Goal: Transaction & Acquisition: Purchase product/service

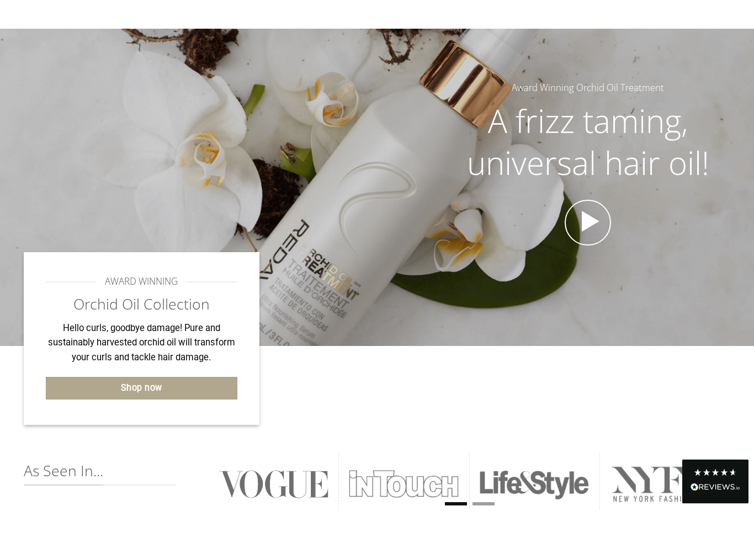
scroll to position [104, 0]
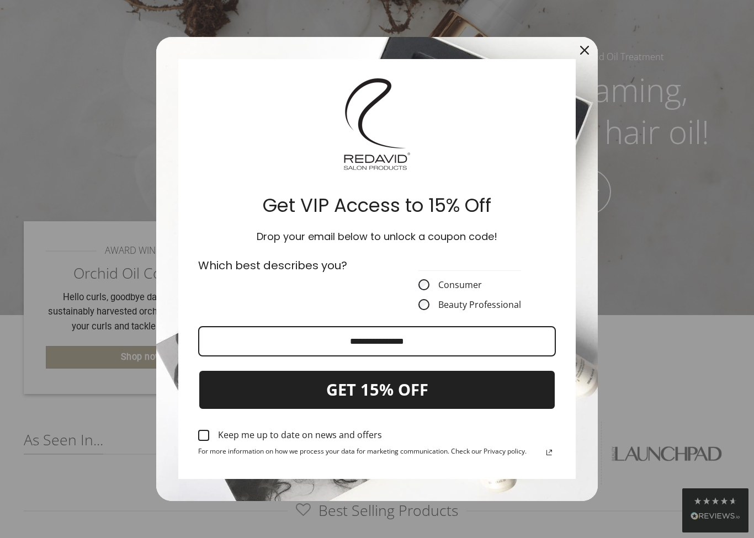
click at [459, 286] on label "Consumer" at bounding box center [469, 284] width 103 height 11
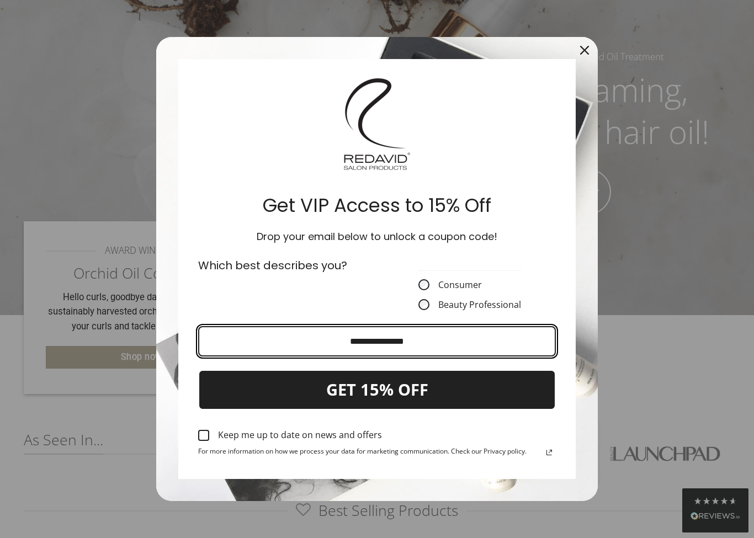
click at [457, 347] on input "Email field" at bounding box center [377, 341] width 358 height 30
type input "**********"
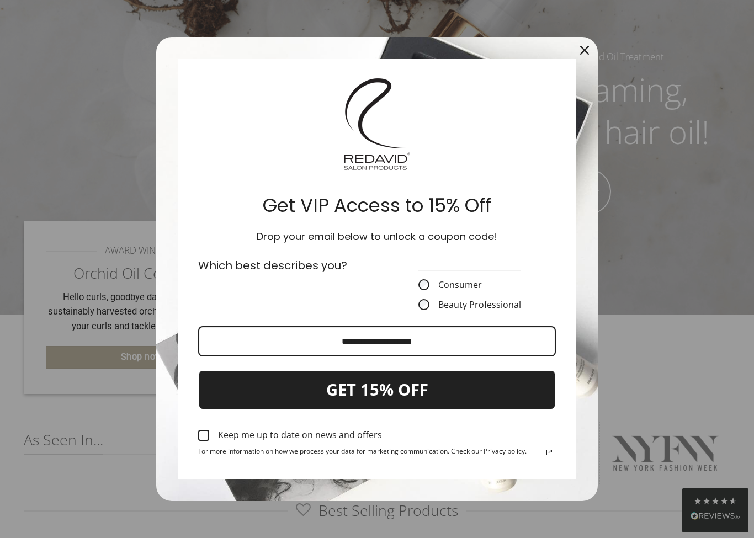
click at [200, 438] on div "Marketing offer form" at bounding box center [203, 435] width 11 height 11
click at [381, 395] on button "GET 15% OFF" at bounding box center [377, 390] width 358 height 40
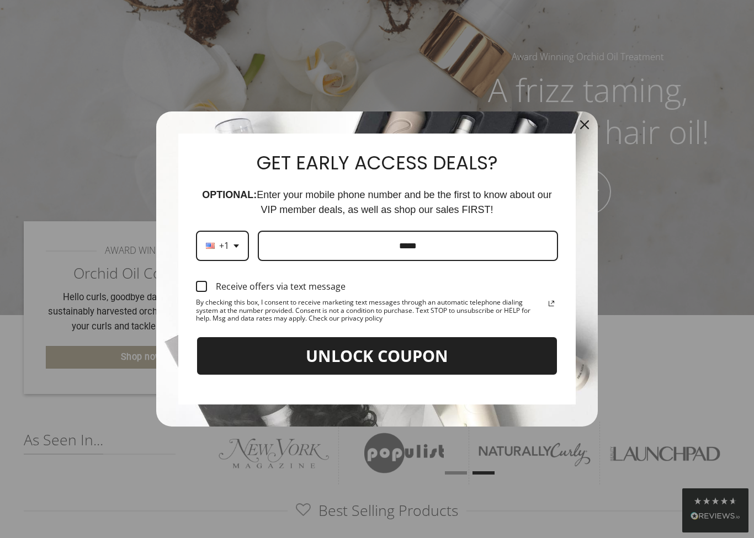
click at [210, 296] on label "Receive offers via text message" at bounding box center [377, 286] width 362 height 24
click at [359, 249] on input "Phone number field" at bounding box center [408, 246] width 300 height 30
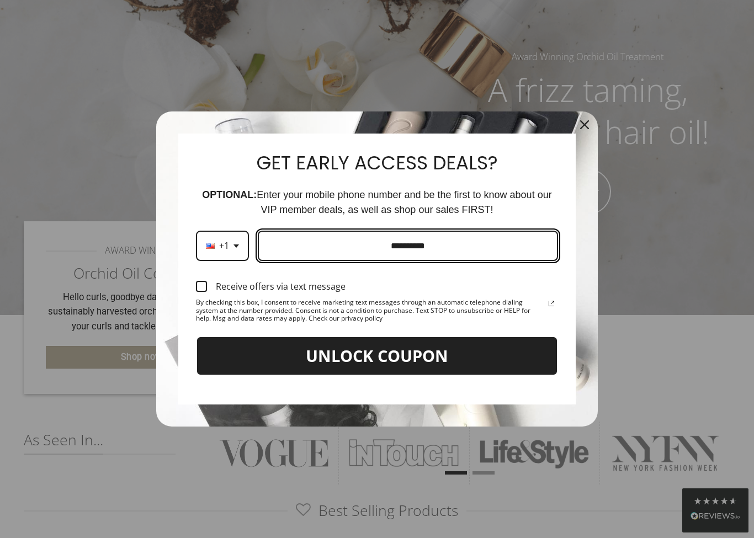
type input "**********"
click at [456, 361] on button "UNLOCK COUPON" at bounding box center [377, 356] width 362 height 40
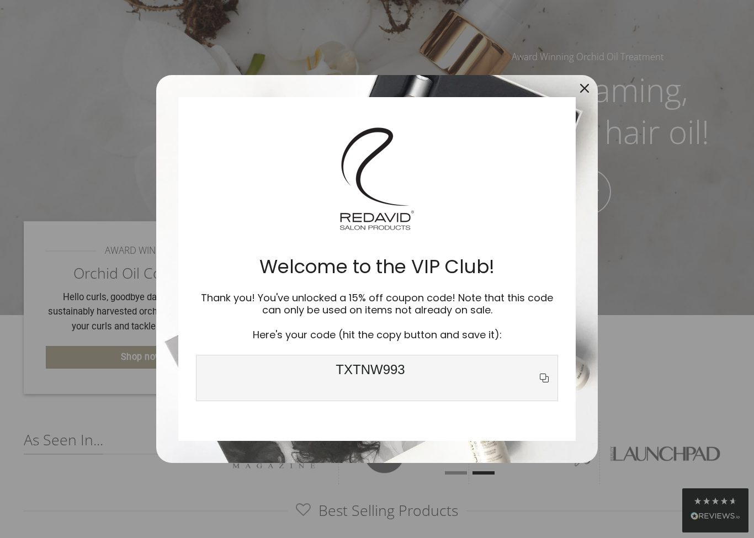
click at [550, 379] on icon "copy icon" at bounding box center [544, 377] width 13 height 13
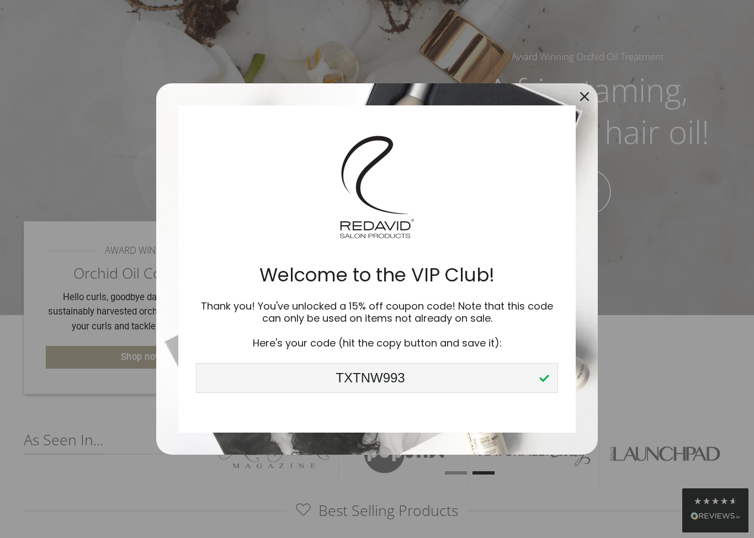
click at [591, 105] on div "Close" at bounding box center [585, 97] width 18 height 18
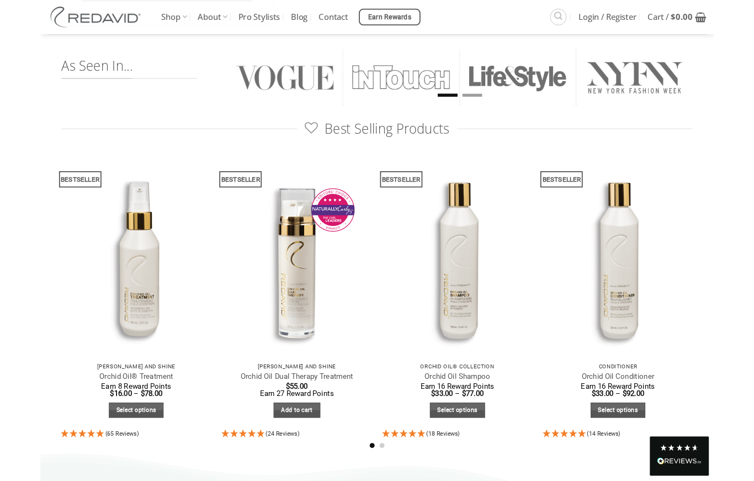
scroll to position [471, 0]
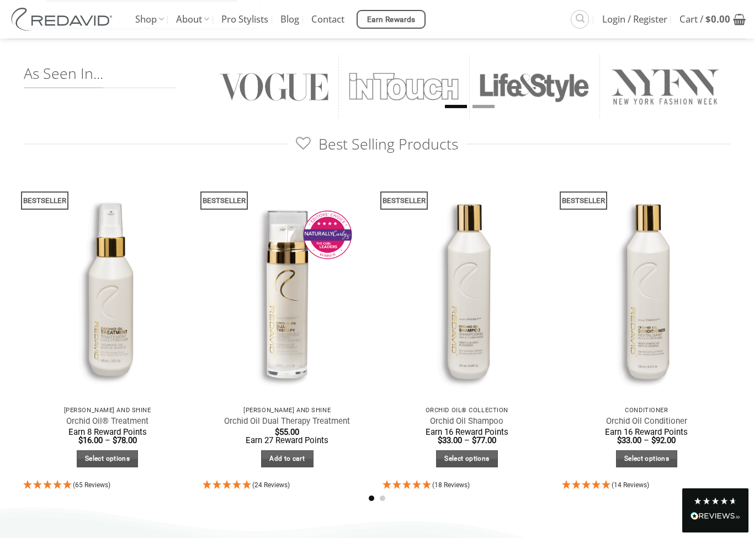
click at [624, 19] on span "Login / Register" at bounding box center [634, 20] width 65 height 28
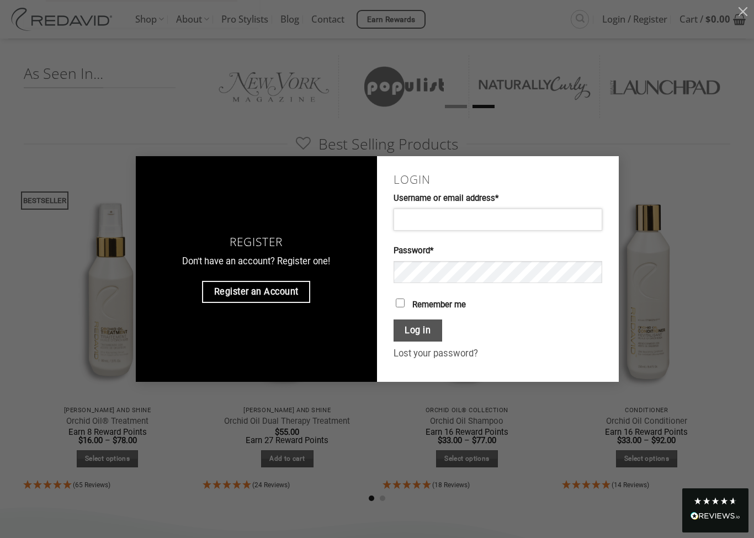
click at [456, 231] on input "Username or email address * Required" at bounding box center [498, 220] width 209 height 22
click at [459, 231] on input "Username or email address * Required" at bounding box center [498, 220] width 209 height 22
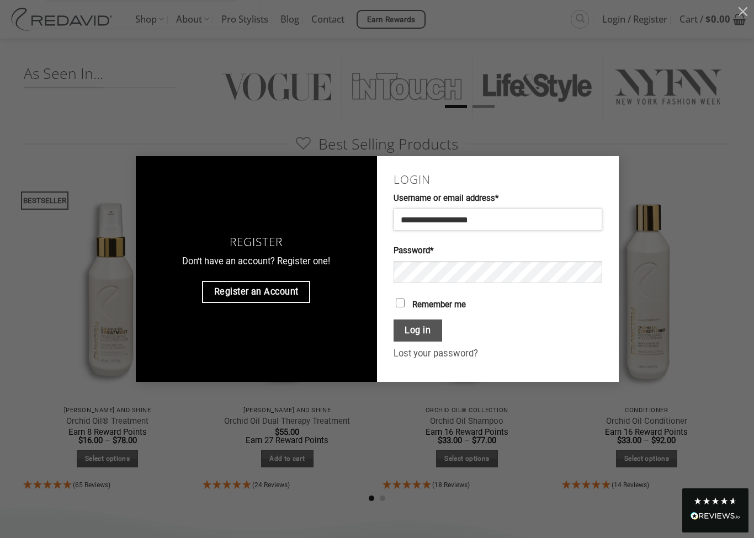
type input "**********"
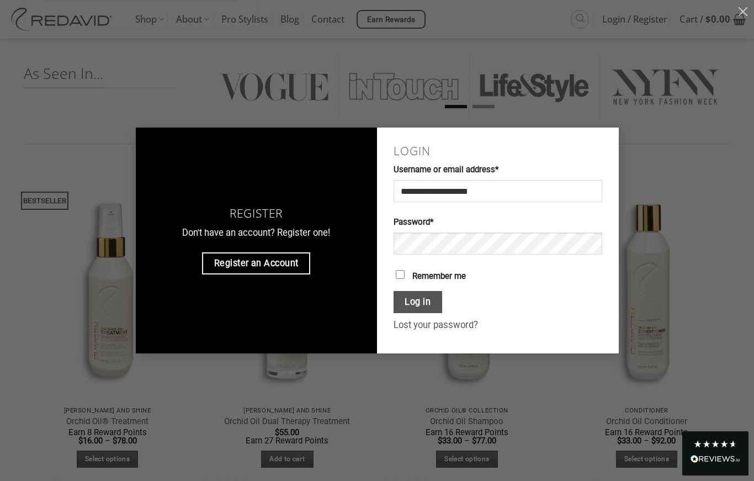
click at [422, 312] on button "Log in" at bounding box center [418, 302] width 49 height 23
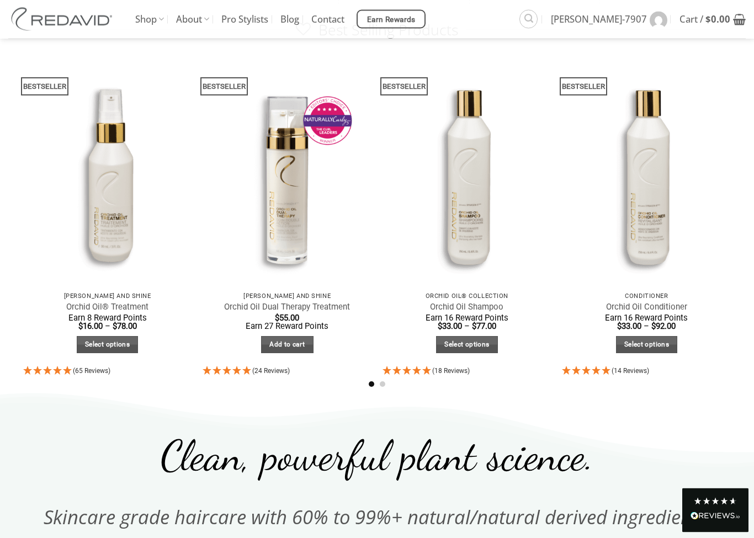
scroll to position [585, 0]
click at [299, 337] on link "Add to cart" at bounding box center [287, 344] width 52 height 17
click at [486, 345] on link "Select options" at bounding box center [467, 344] width 62 height 17
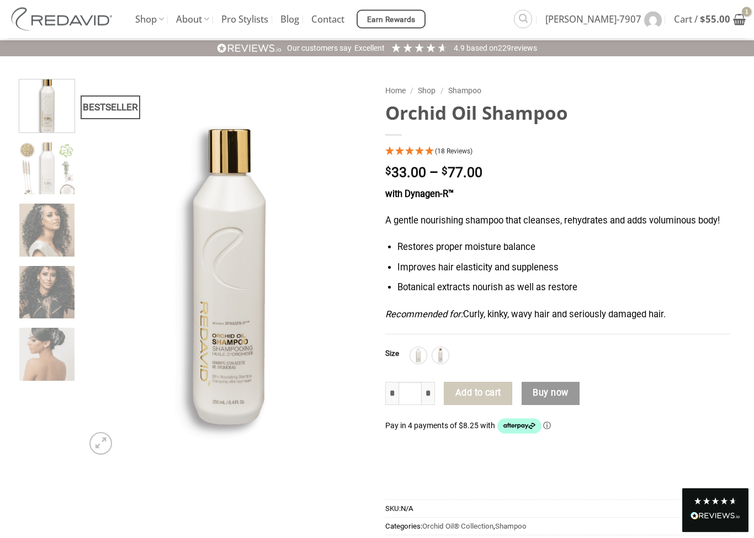
scroll to position [31, 0]
click at [438, 352] on img at bounding box center [440, 355] width 14 height 14
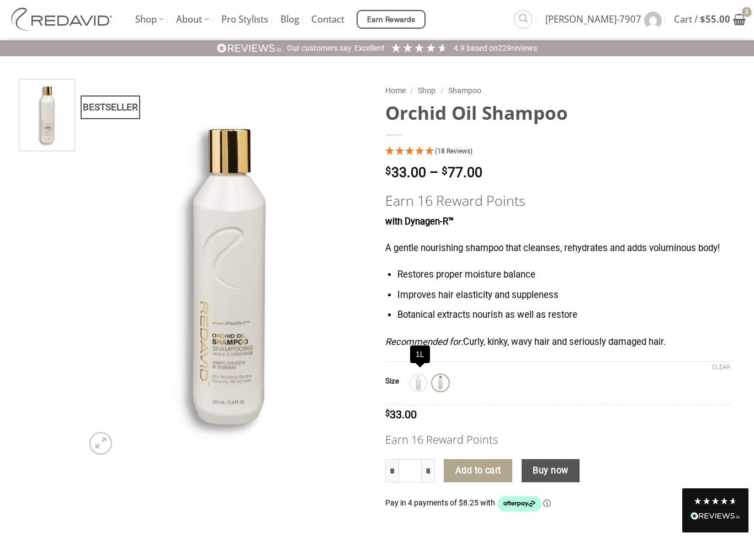
click at [420, 379] on img at bounding box center [418, 383] width 14 height 14
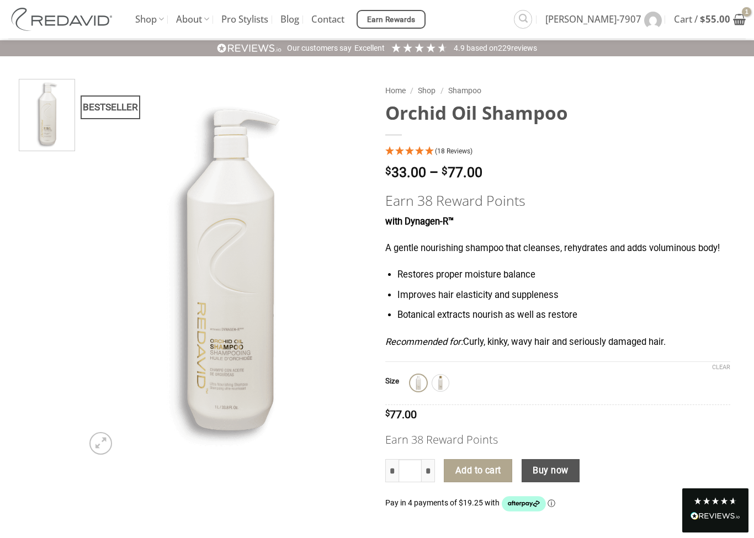
click at [443, 381] on img at bounding box center [440, 383] width 14 height 14
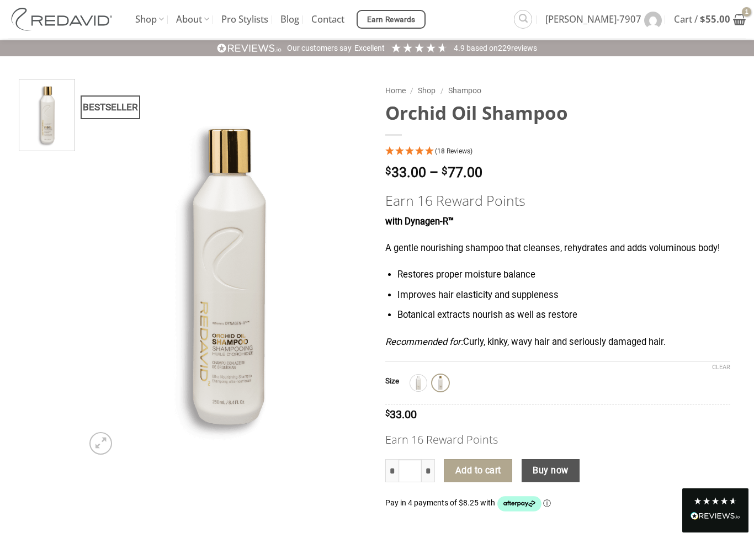
click at [484, 472] on button "Add to cart" at bounding box center [478, 470] width 68 height 23
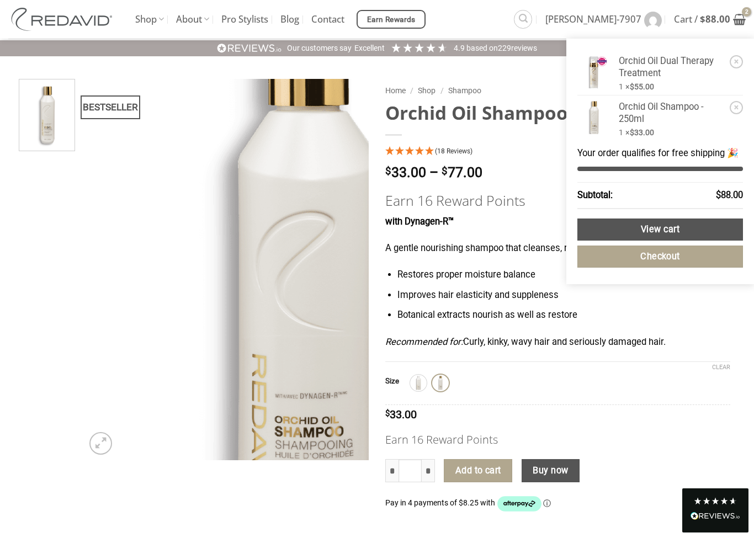
click at [145, 245] on img at bounding box center [226, 269] width 286 height 381
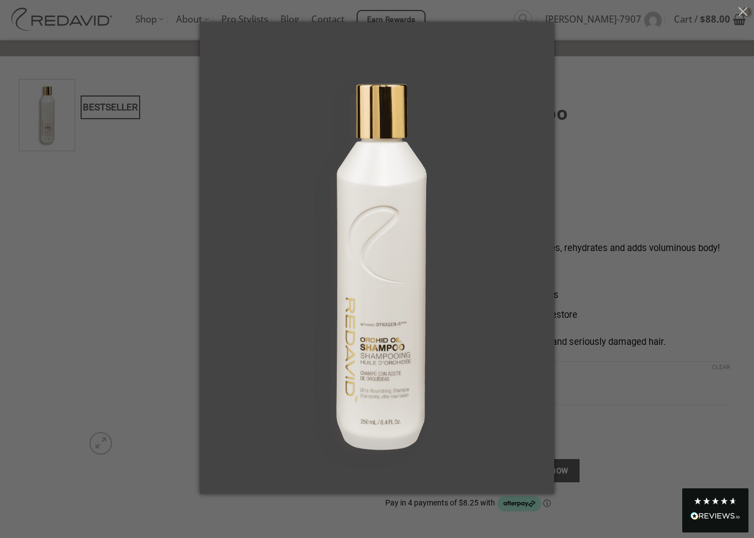
click at [748, 10] on button "button" at bounding box center [743, 11] width 22 height 22
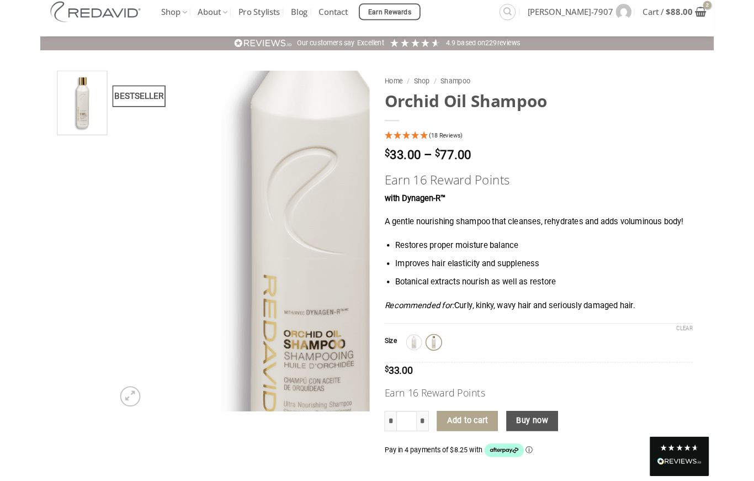
scroll to position [0, 0]
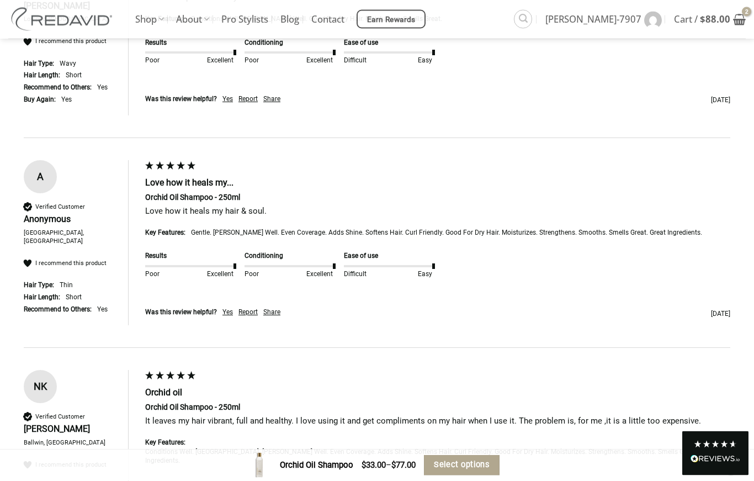
scroll to position [2828, 0]
click at [79, 24] on img at bounding box center [63, 19] width 110 height 23
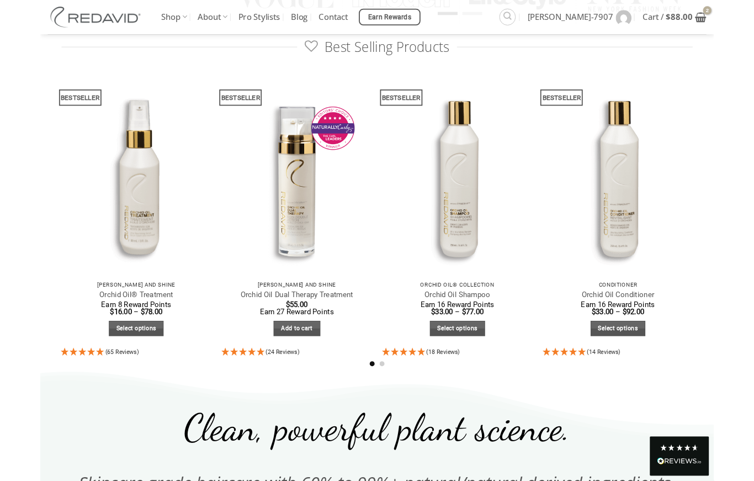
scroll to position [561, 0]
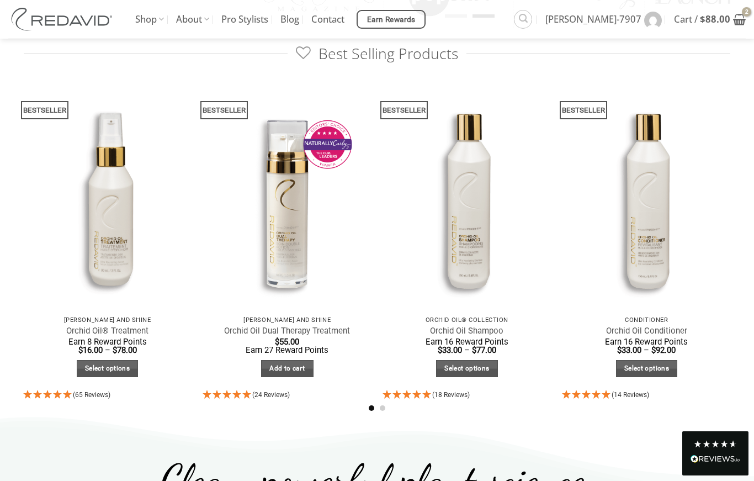
click at [677, 310] on link "Quick View" at bounding box center [646, 319] width 169 height 19
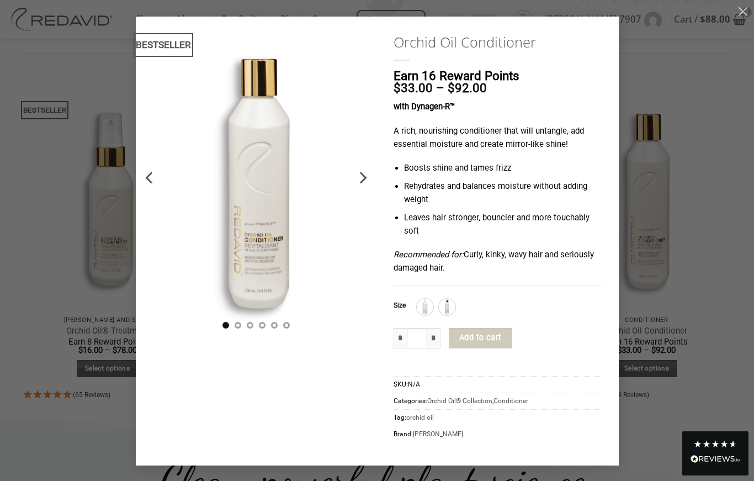
click at [484, 344] on button "Add to cart" at bounding box center [480, 338] width 63 height 21
click at [429, 311] on img at bounding box center [425, 307] width 14 height 14
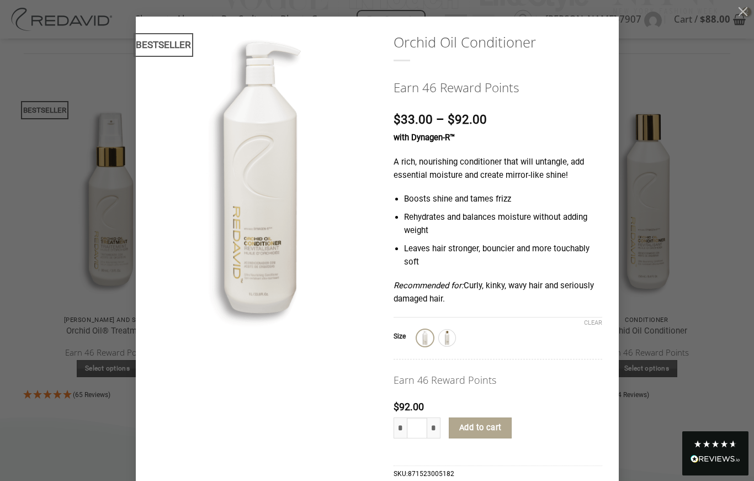
click at [450, 336] on img at bounding box center [447, 338] width 14 height 14
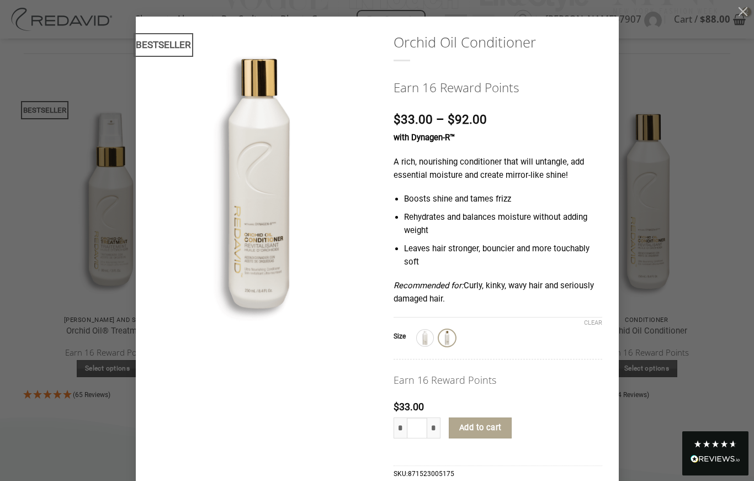
click at [493, 424] on button "Add to cart" at bounding box center [480, 427] width 63 height 21
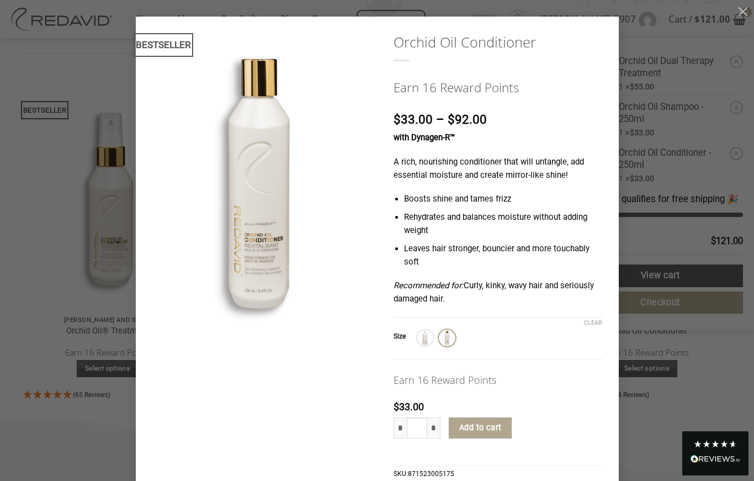
click at [739, 7] on button "button" at bounding box center [743, 11] width 22 height 22
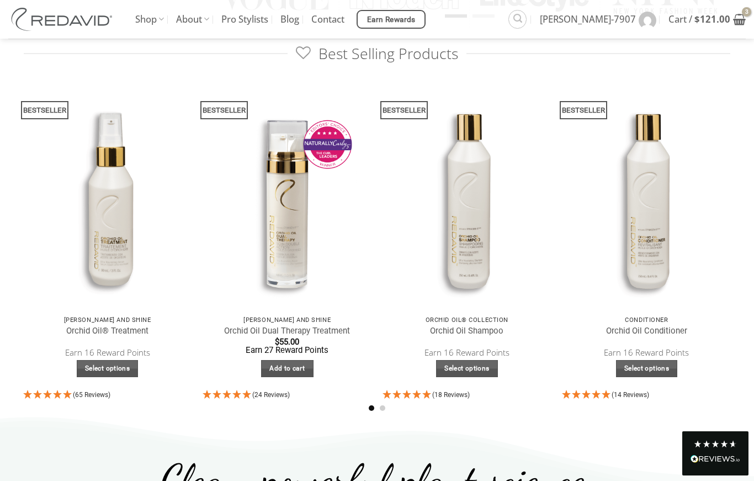
click at [739, 19] on icon "View cart" at bounding box center [739, 19] width 13 height 13
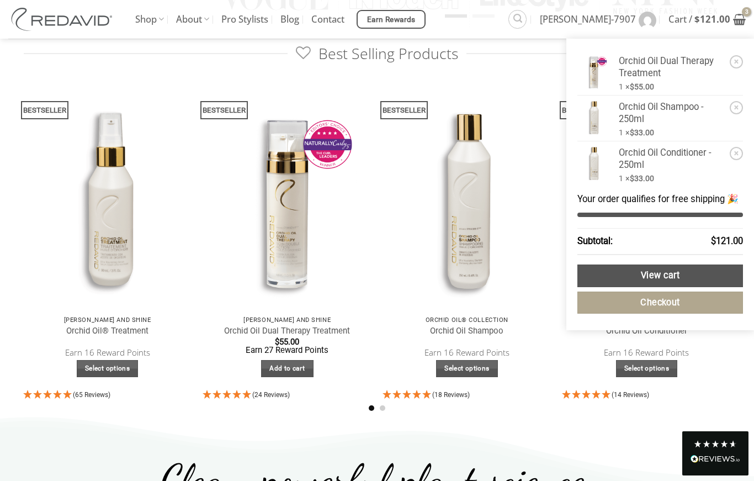
click at [714, 463] on img "Read All Reviews" at bounding box center [716, 459] width 50 height 8
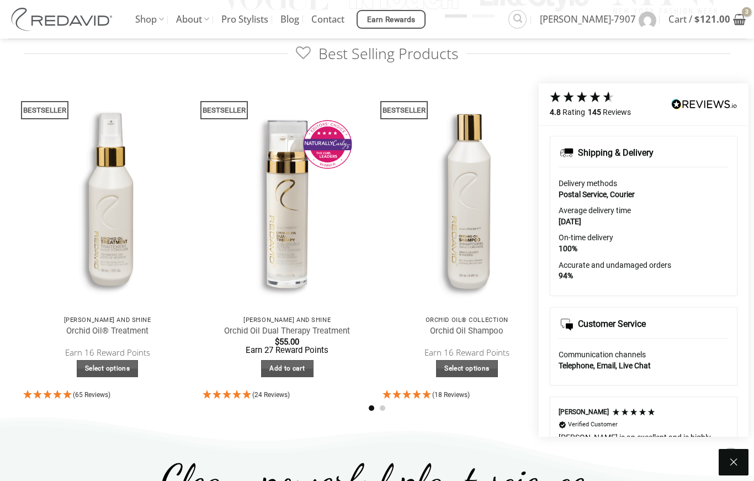
click at [734, 469] on icon at bounding box center [733, 461] width 13 height 13
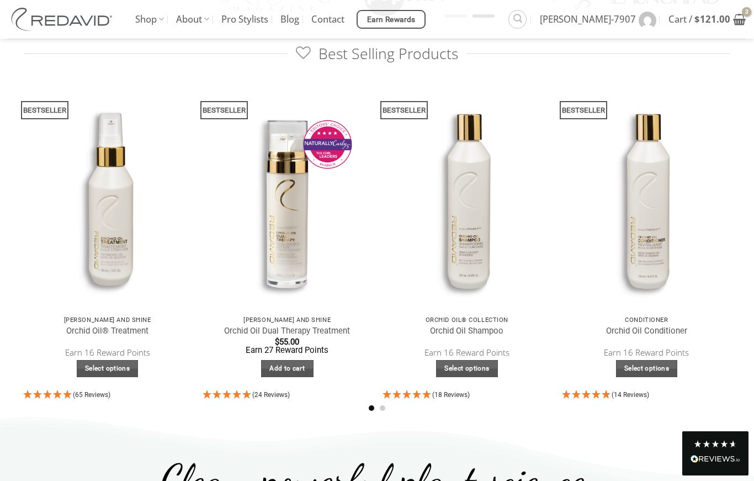
click at [724, 24] on bdi "$ 121.00" at bounding box center [712, 19] width 36 height 13
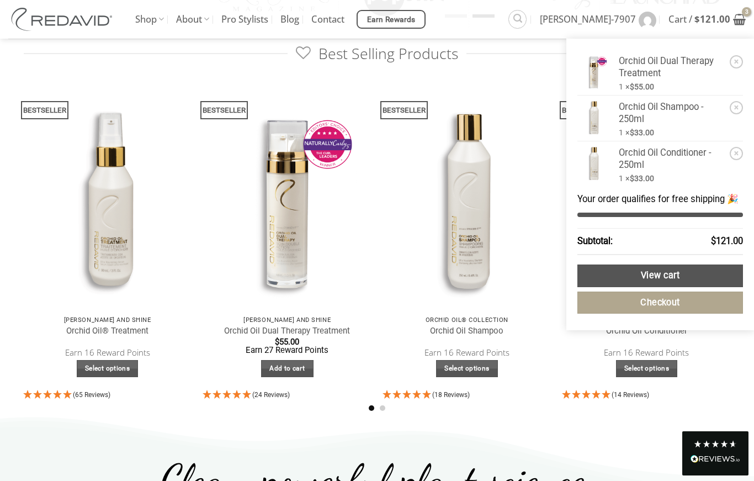
click at [700, 274] on link "View cart" at bounding box center [660, 275] width 166 height 23
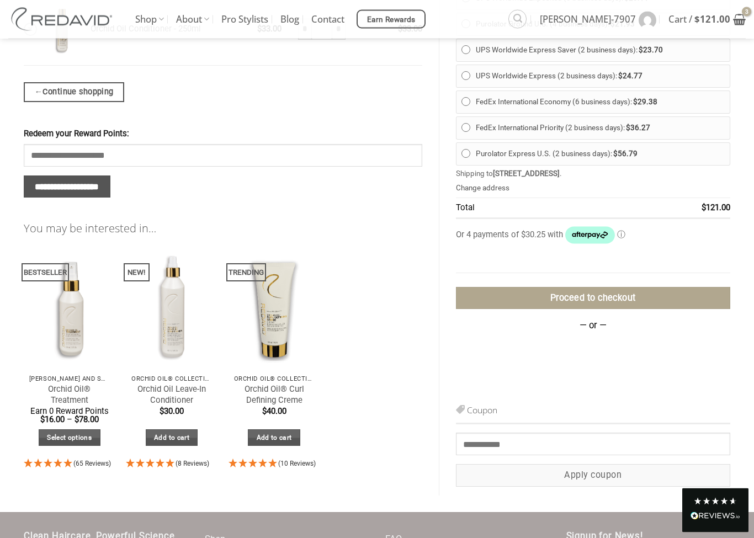
scroll to position [454, 0]
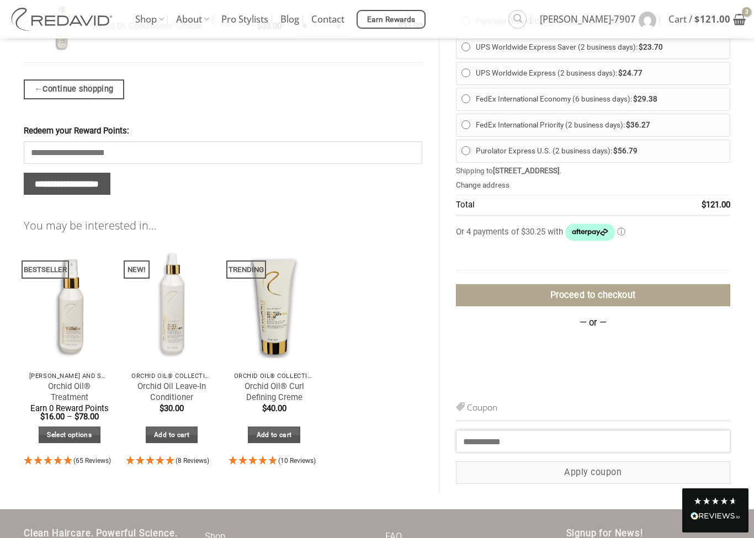
click at [612, 437] on input "Coupon:" at bounding box center [593, 441] width 274 height 22
paste input "*******"
type input "*******"
click at [627, 470] on button "Apply coupon" at bounding box center [593, 472] width 274 height 23
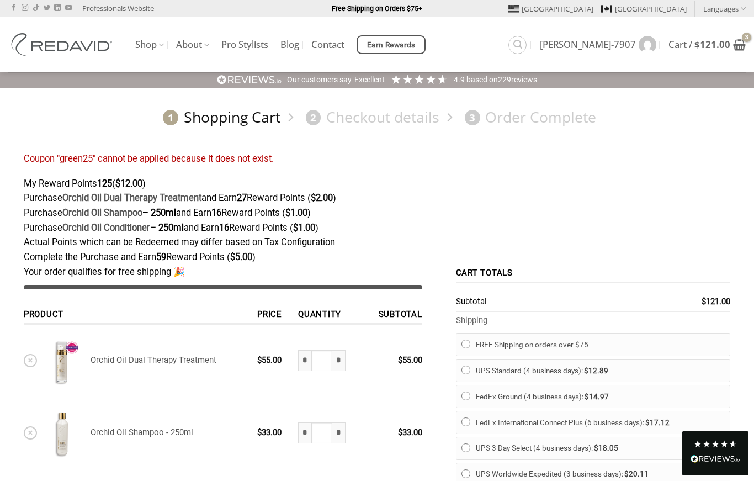
click at [626, 43] on span "[PERSON_NAME]-7907" at bounding box center [588, 44] width 96 height 9
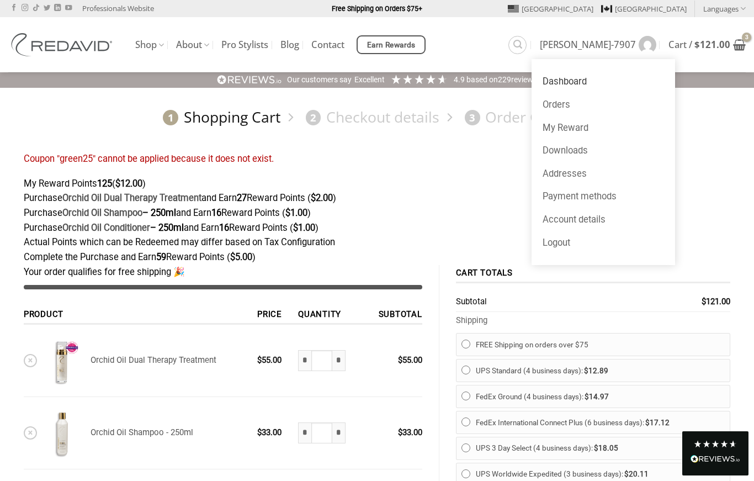
click at [640, 131] on link "My Reward" at bounding box center [604, 127] width 144 height 23
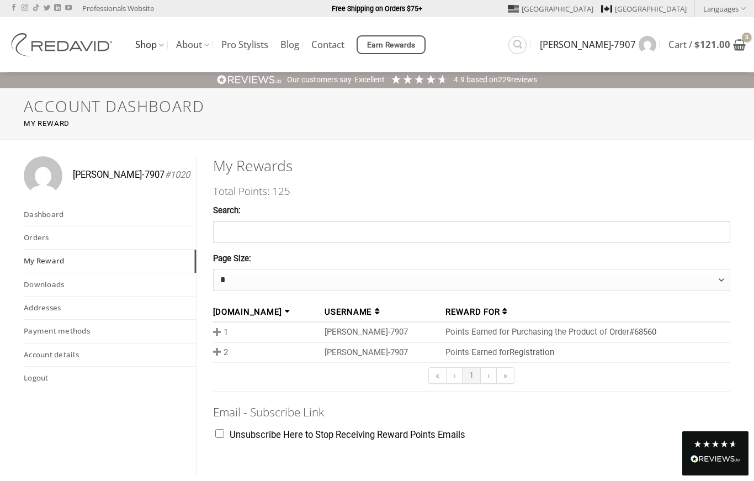
click at [629, 327] on link "#68560" at bounding box center [642, 332] width 27 height 10
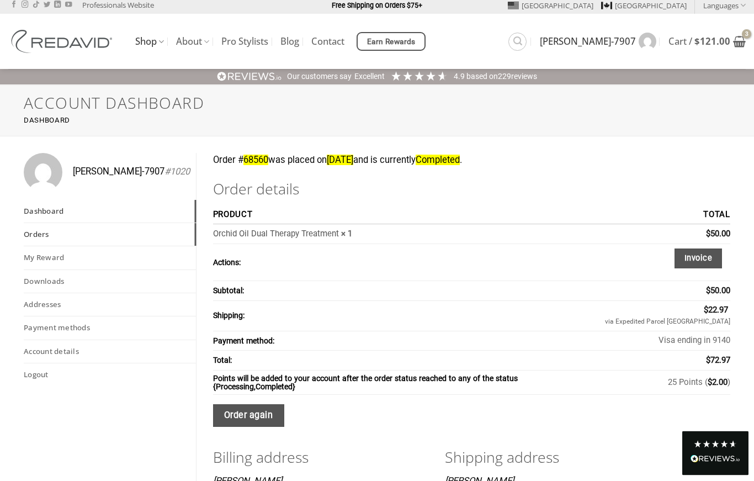
scroll to position [3, 0]
click at [55, 258] on link "My Reward" at bounding box center [110, 257] width 172 height 23
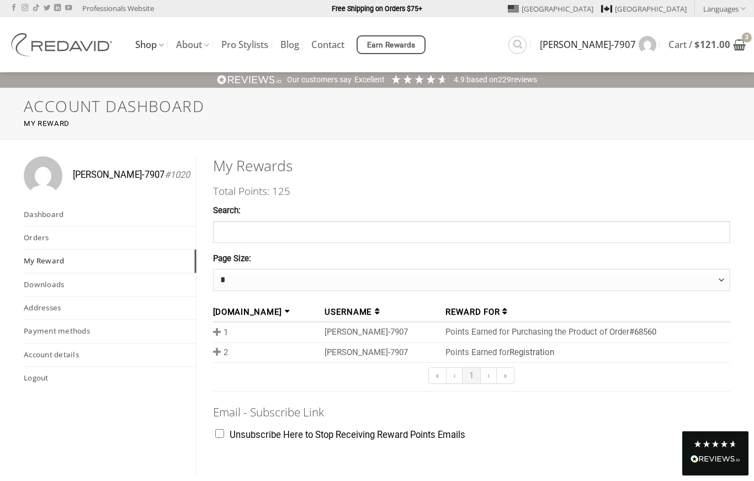
click at [731, 47] on link "Cart / $ 121.00" at bounding box center [706, 45] width 77 height 24
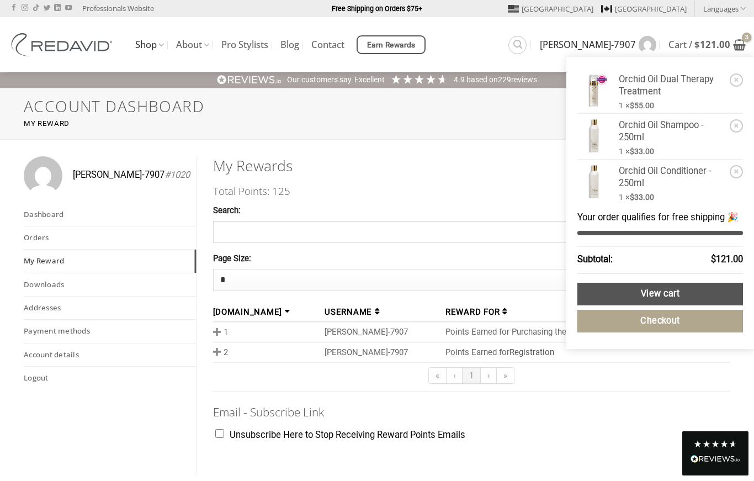
click at [682, 293] on link "View cart" at bounding box center [660, 294] width 166 height 23
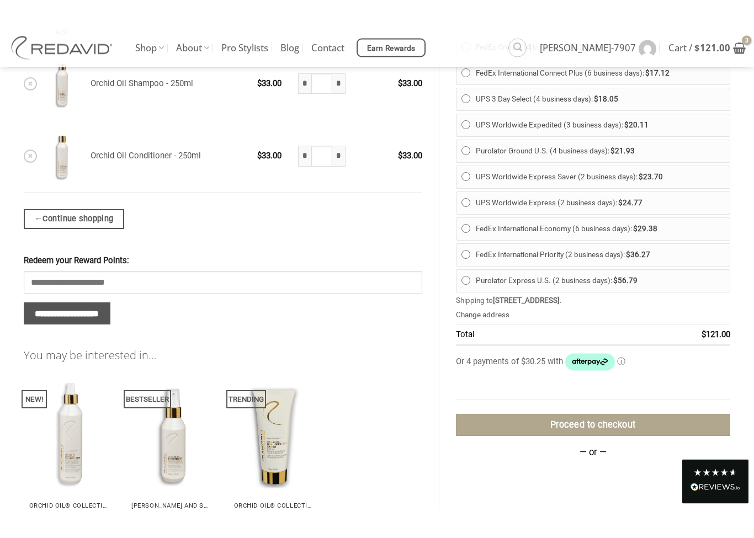
scroll to position [353, 0]
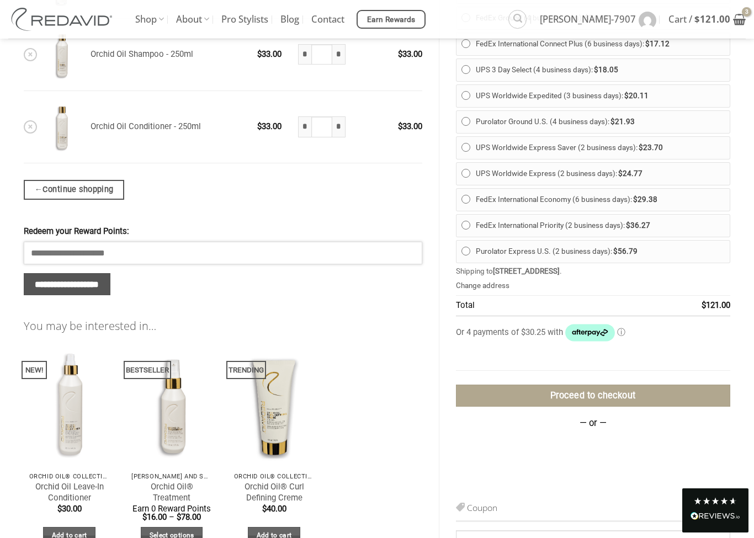
click at [257, 254] on input "Redeem your Reward Points:" at bounding box center [223, 253] width 399 height 22
type input "***"
click at [96, 284] on input "**********" at bounding box center [67, 285] width 87 height 23
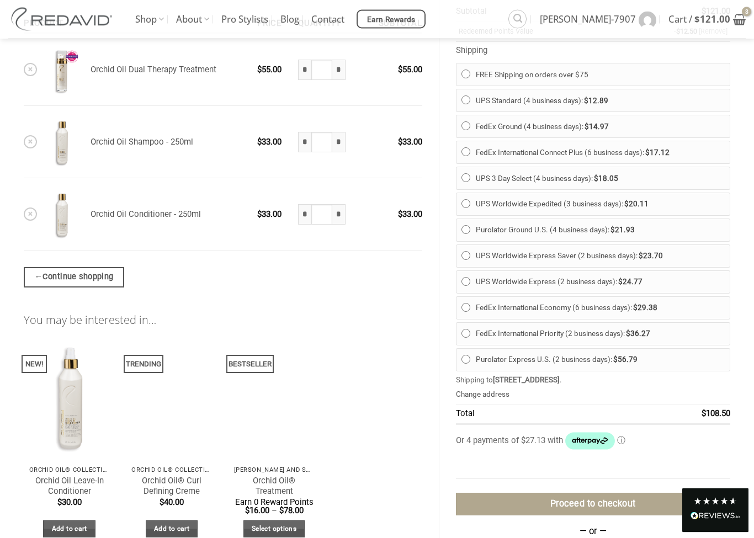
scroll to position [256, 0]
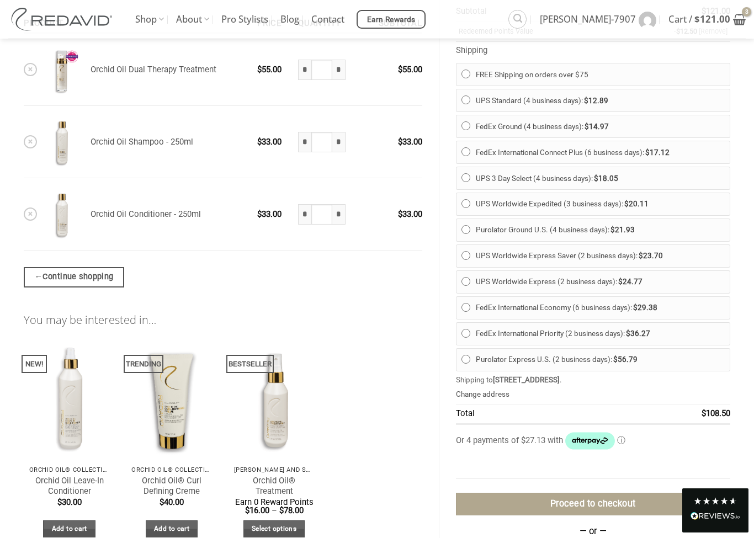
click at [614, 480] on link "Proceed to checkout" at bounding box center [593, 504] width 274 height 23
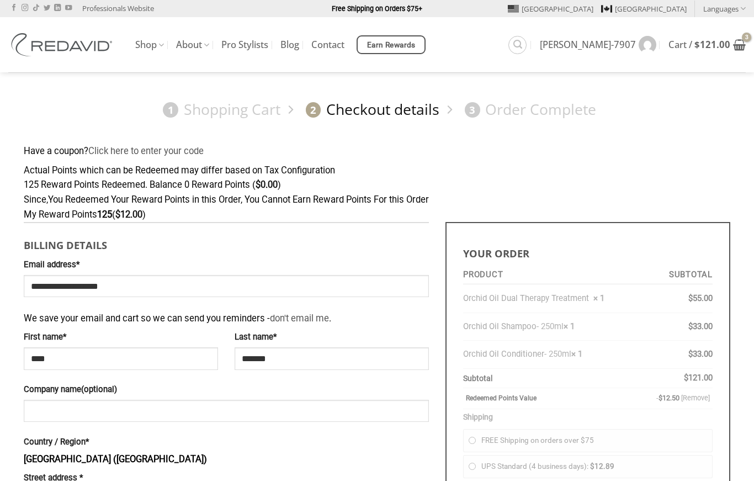
select select "**"
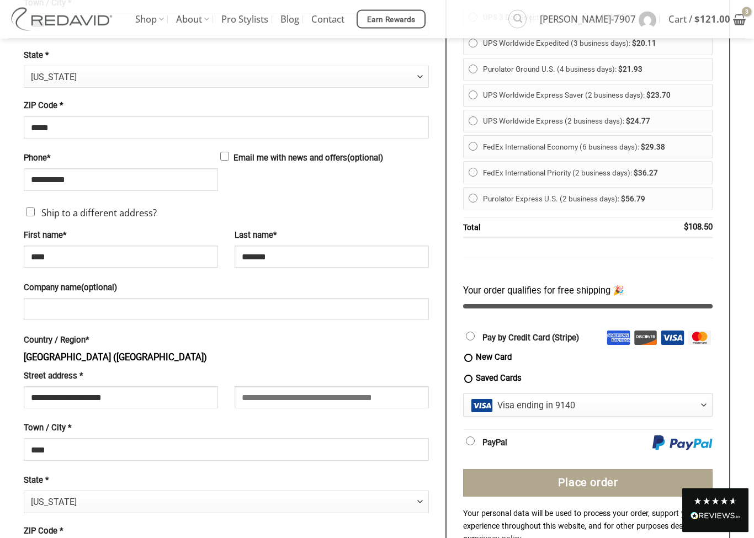
scroll to position [534, 0]
click at [504, 354] on label "New Card" at bounding box center [587, 357] width 249 height 13
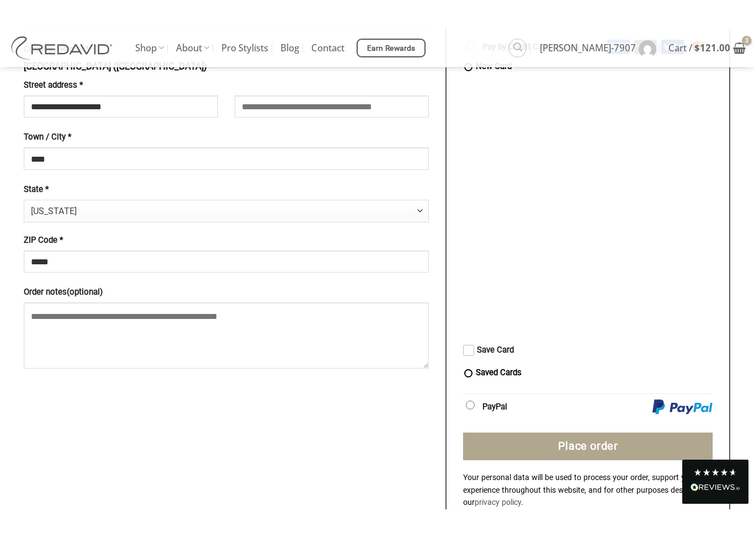
scroll to position [840, 0]
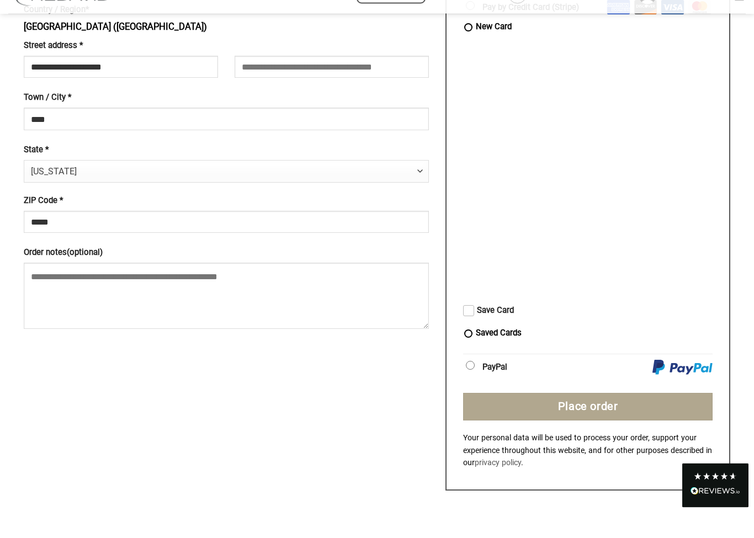
click at [471, 331] on span "Checkout" at bounding box center [468, 336] width 11 height 11
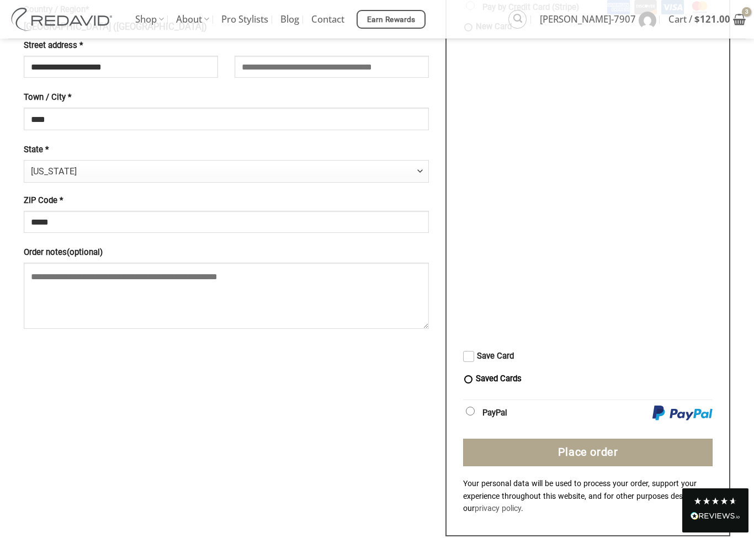
click at [617, 446] on button "Place order" at bounding box center [587, 453] width 249 height 28
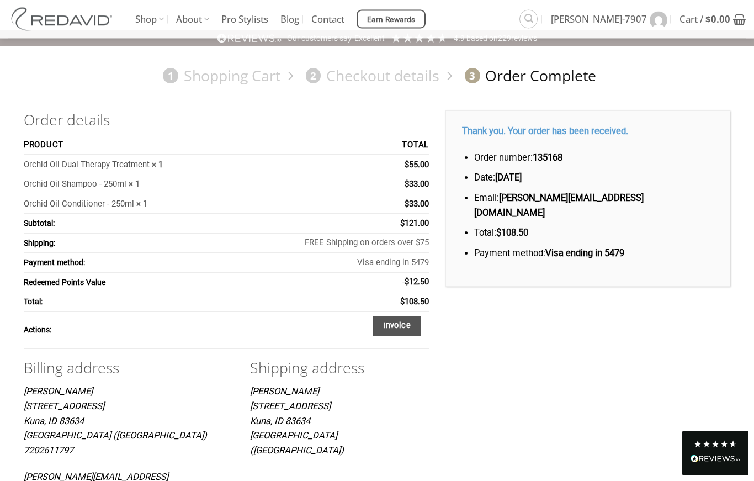
scroll to position [17, 0]
